Goal: Complete application form

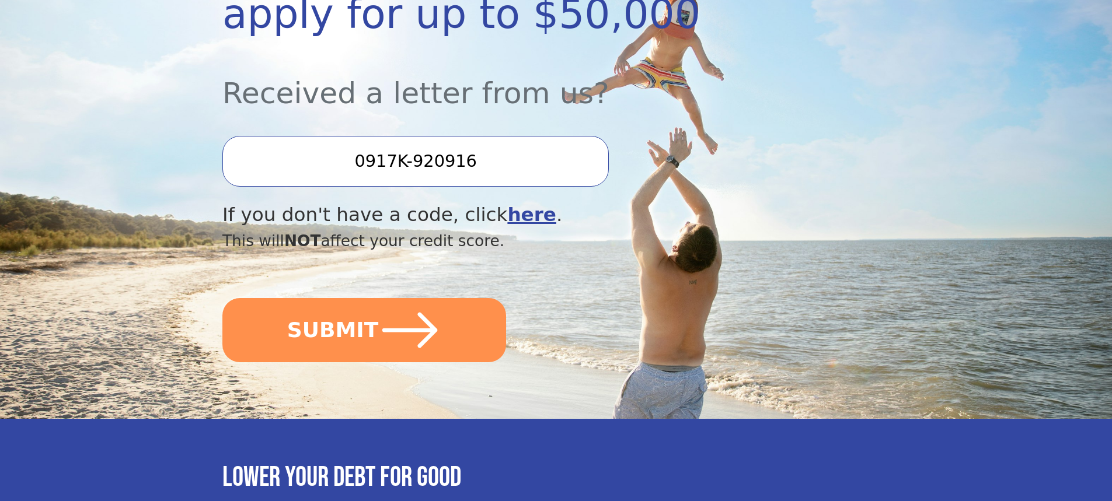
scroll to position [292, 0]
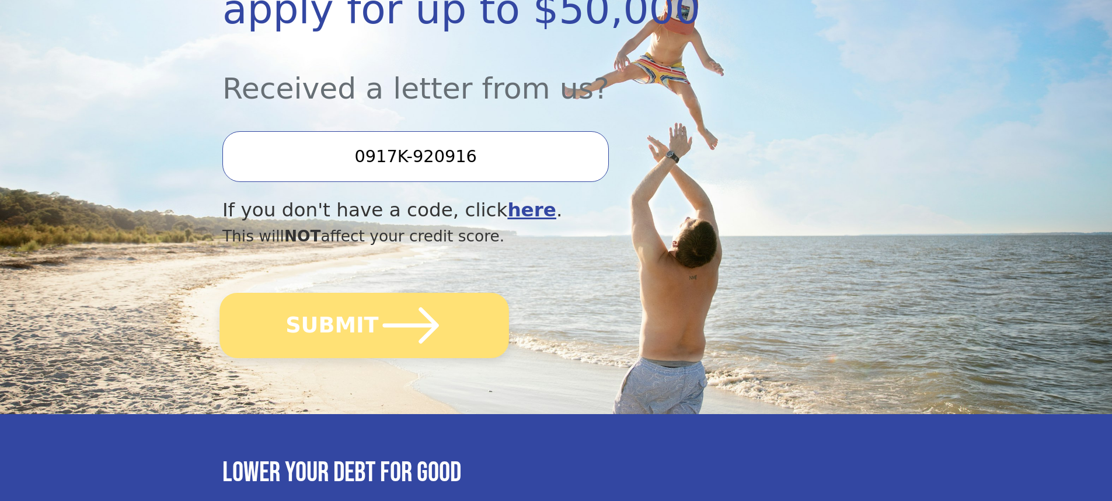
click at [355, 326] on button "SUBMIT" at bounding box center [363, 325] width 289 height 65
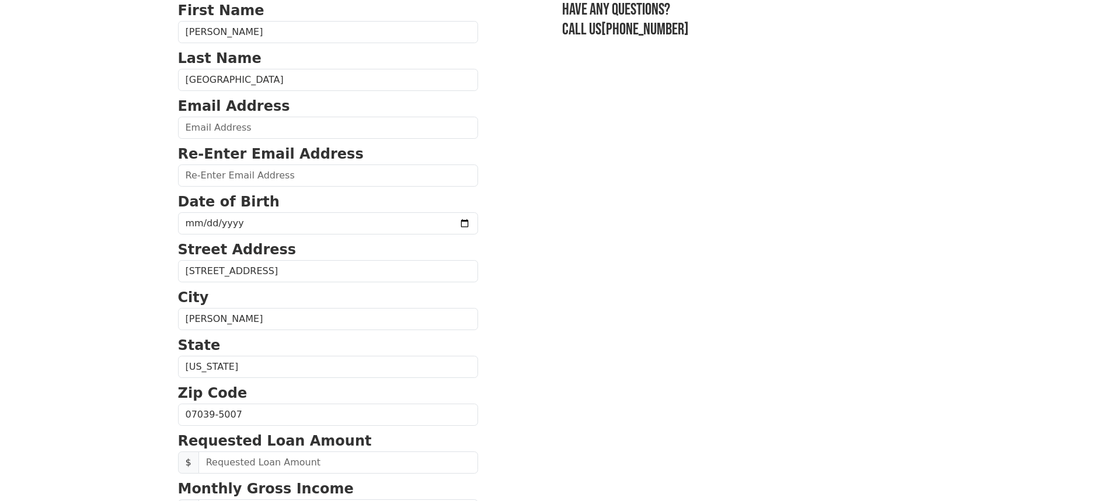
scroll to position [58, 0]
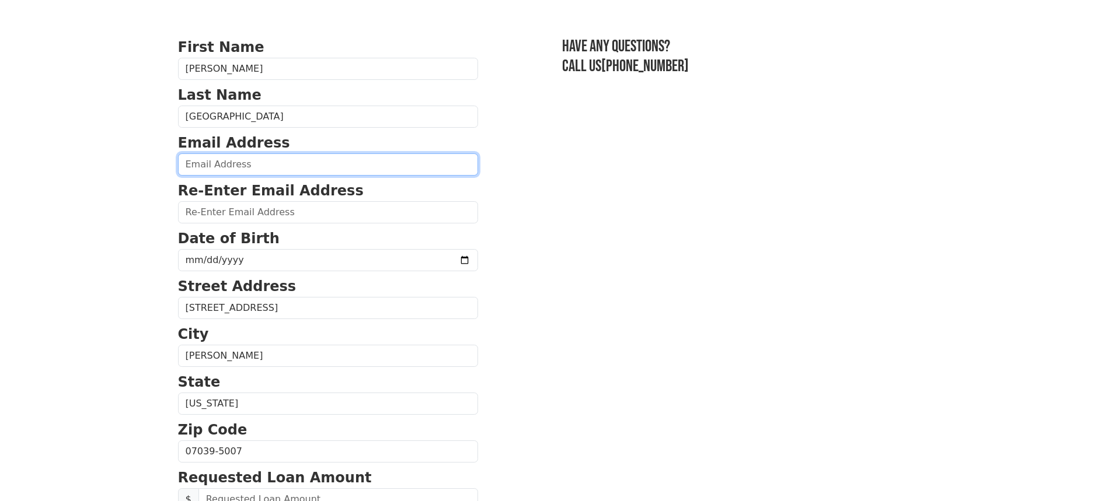
click at [210, 163] on input "email" at bounding box center [328, 164] width 300 height 22
type input "[EMAIL_ADDRESS][DOMAIN_NAME]"
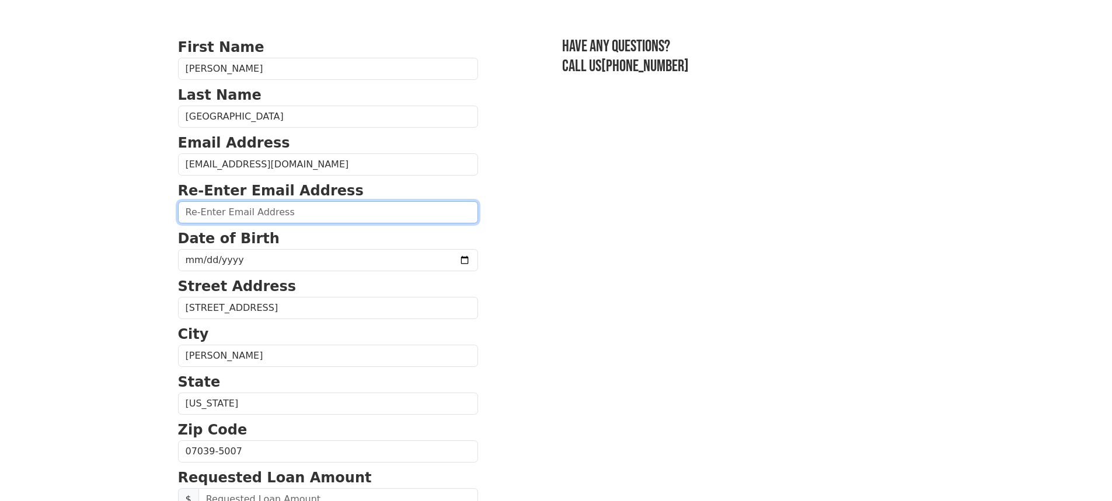
type input "[EMAIL_ADDRESS][DOMAIN_NAME]"
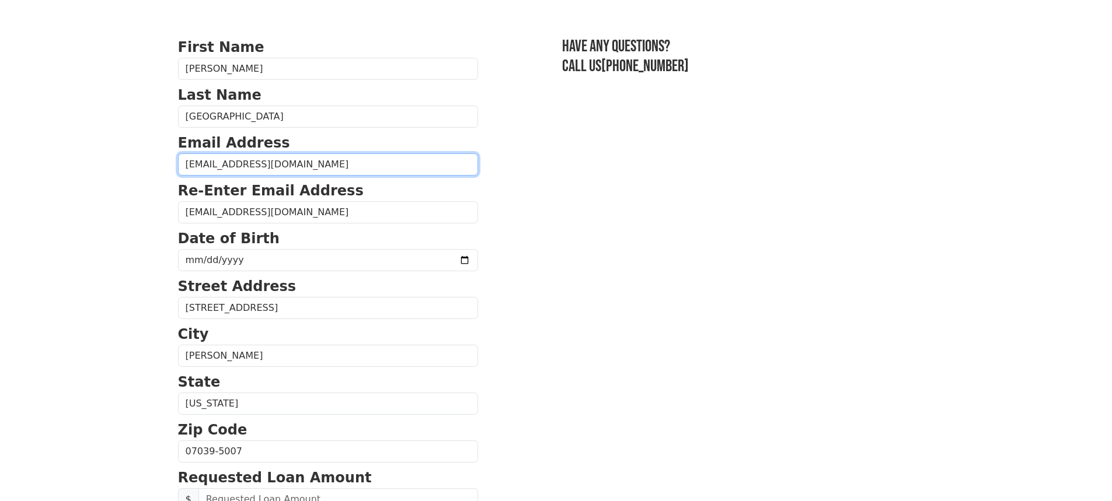
type input "[PHONE_NUMBER]"
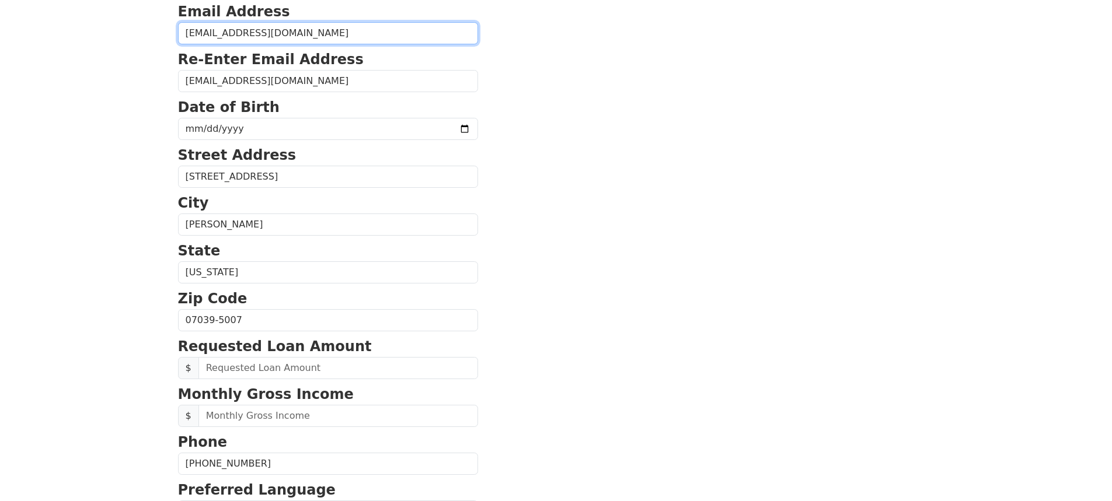
scroll to position [169, 0]
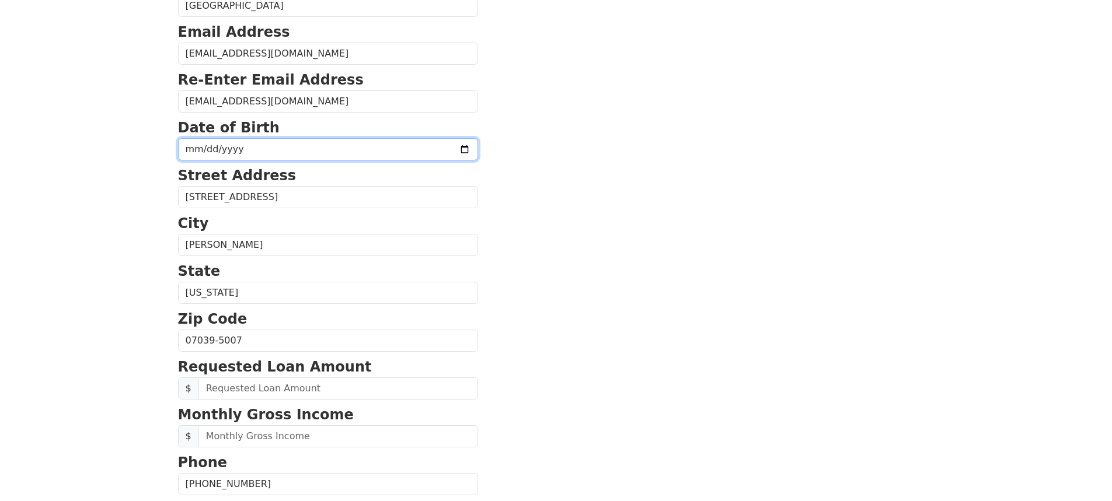
drag, startPoint x: 194, startPoint y: 147, endPoint x: 200, endPoint y: 150, distance: 6.5
click at [194, 147] on input "date" at bounding box center [328, 149] width 300 height 22
type input "[DATE]"
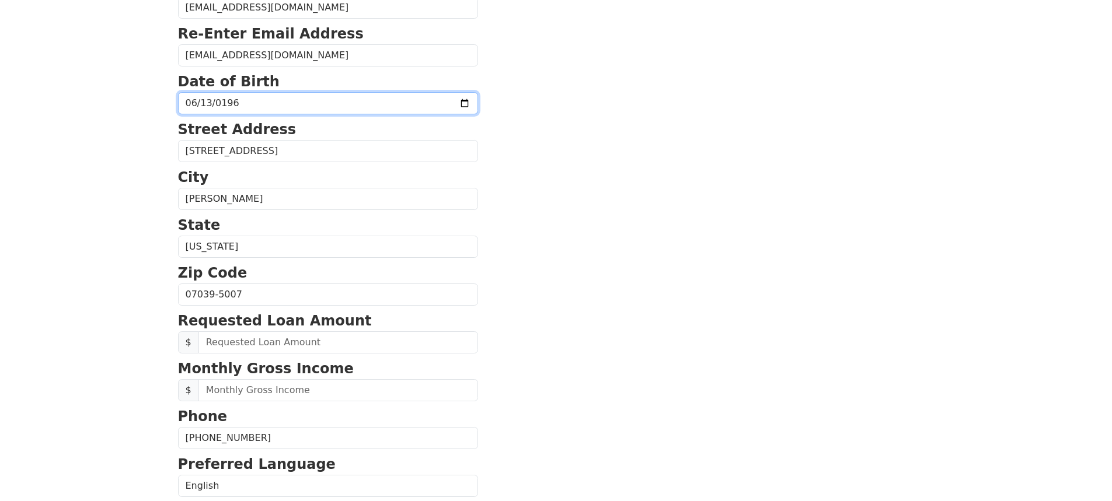
scroll to position [286, 0]
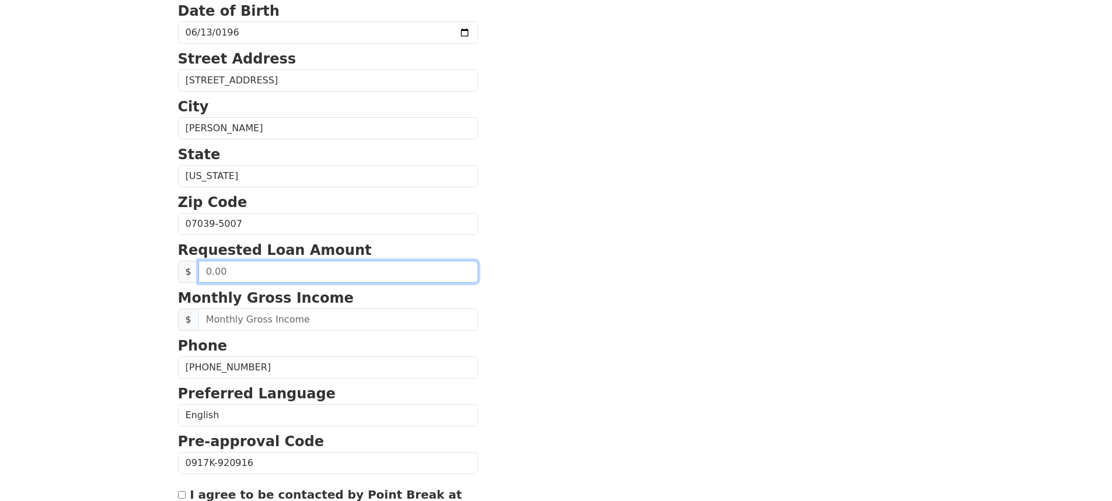
click at [228, 264] on input "text" at bounding box center [338, 272] width 280 height 22
type input "29,000.00"
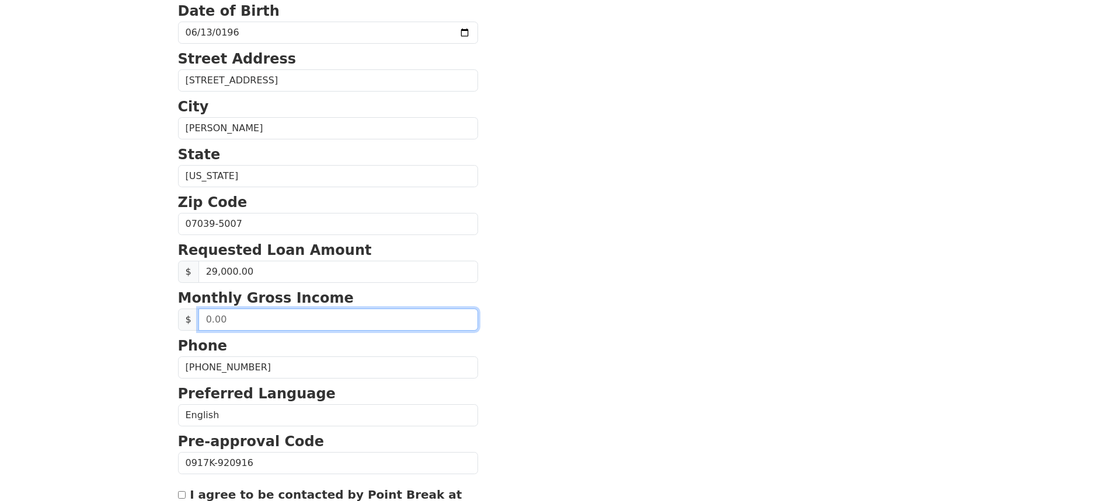
click at [259, 322] on input "text" at bounding box center [338, 320] width 280 height 22
type input "8,583.00"
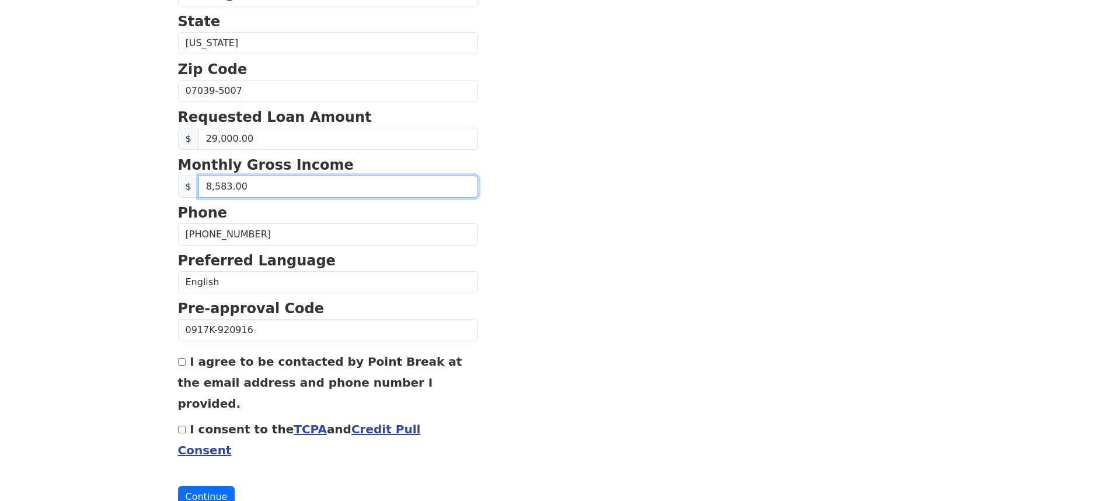
scroll to position [428, 0]
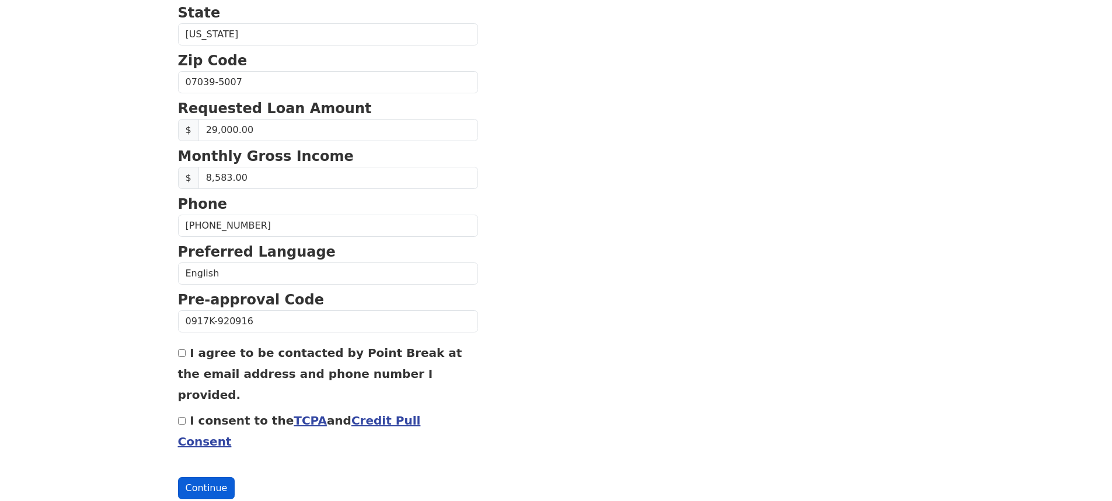
click at [205, 477] on button "Continue" at bounding box center [206, 488] width 57 height 22
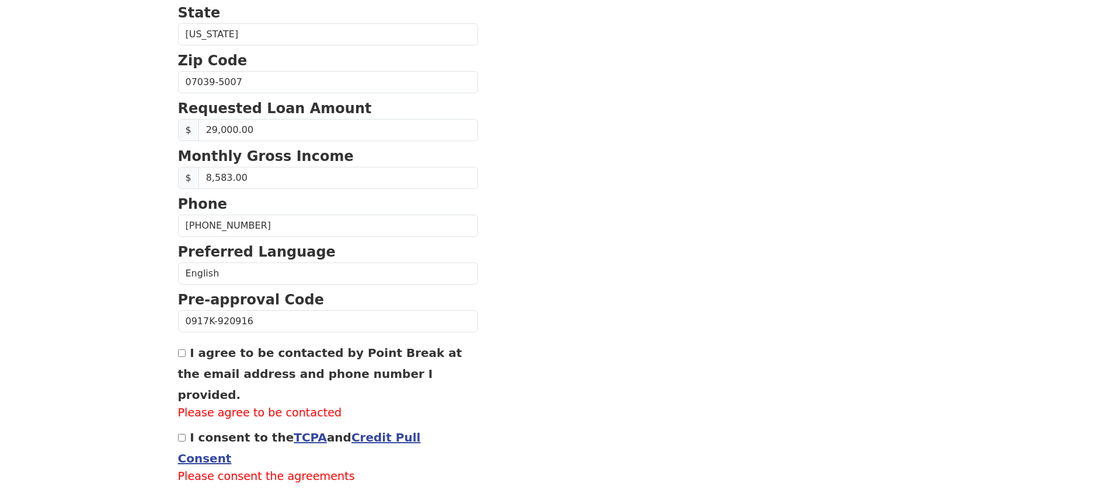
click at [183, 354] on input "I agree to be contacted by Point Break at the email address and phone number I …" at bounding box center [182, 354] width 8 height 8
checkbox input "true"
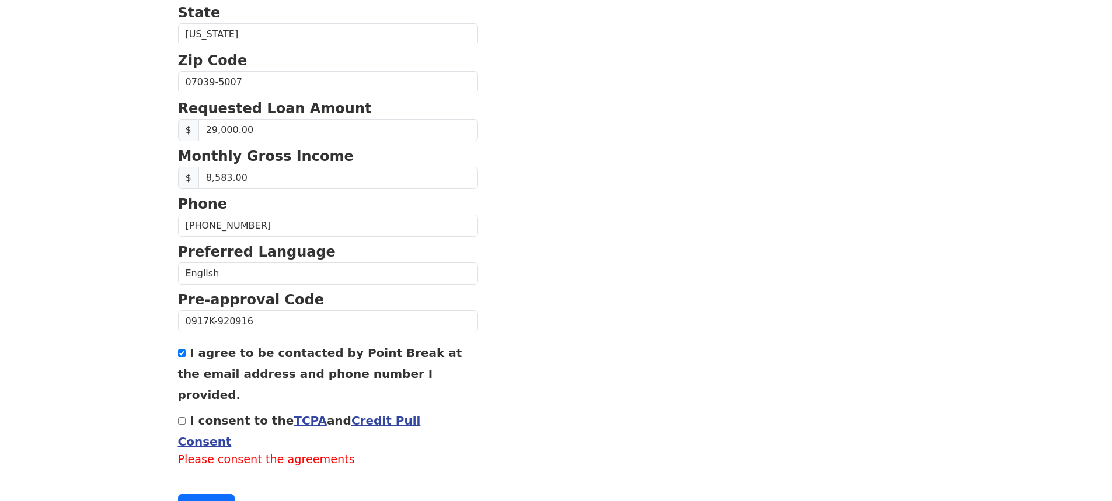
click at [180, 417] on input "I consent to the TCPA and Credit Pull Consent" at bounding box center [182, 421] width 8 height 8
checkbox input "true"
click at [206, 477] on button "Continue" at bounding box center [206, 488] width 57 height 22
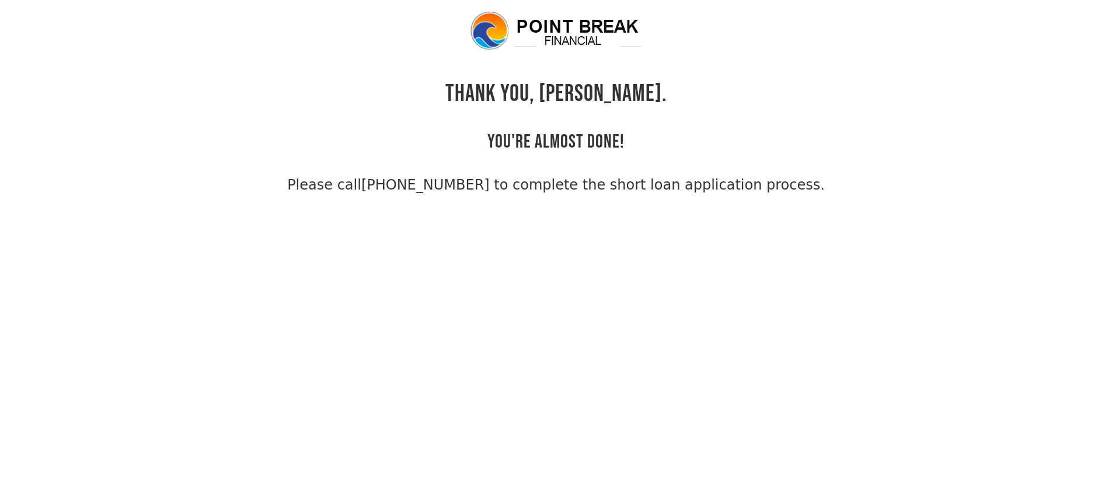
scroll to position [28, 0]
